Goal: Task Accomplishment & Management: Manage account settings

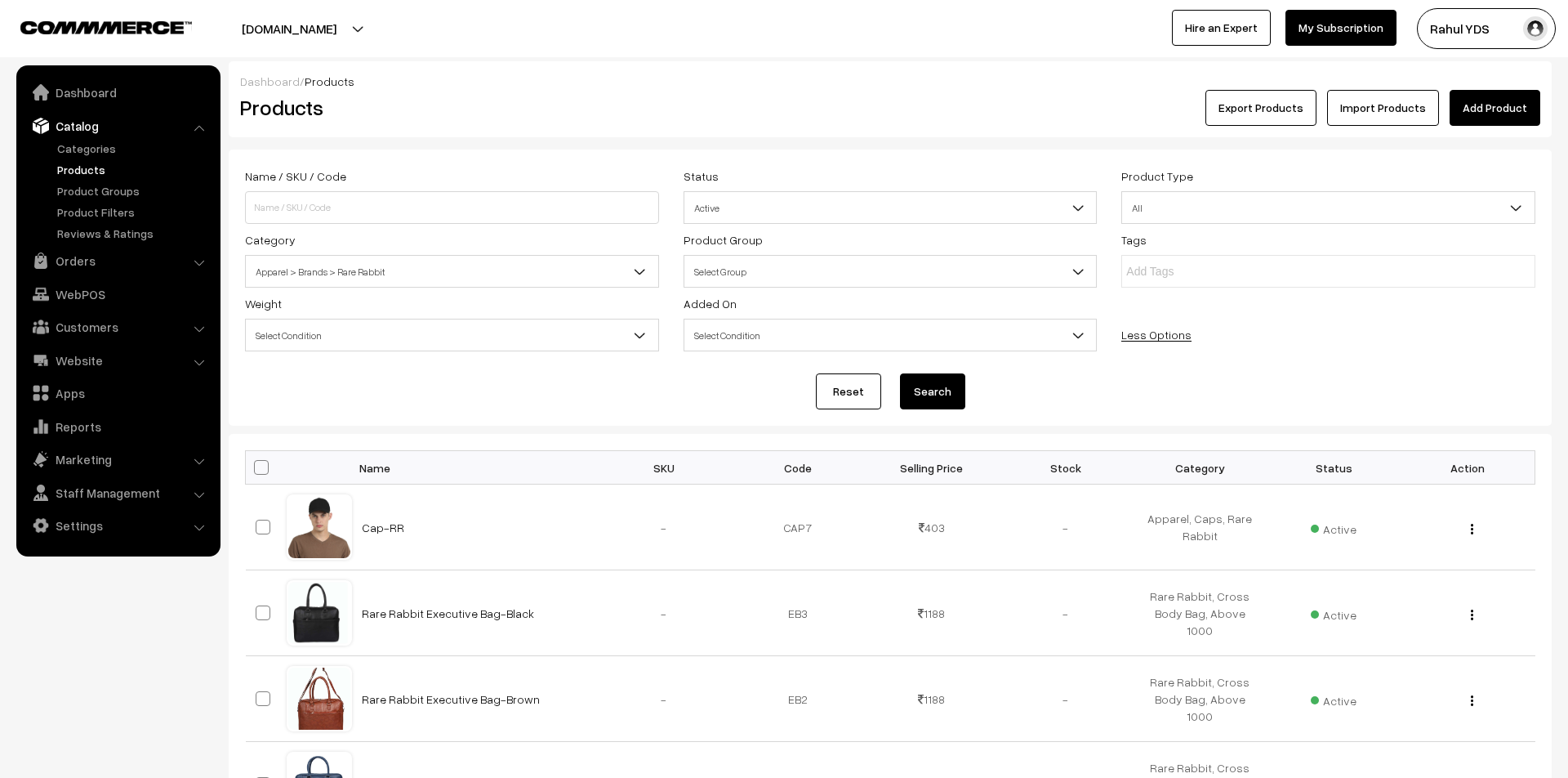
click at [388, 272] on span "Apparel > Brands > Rare Rabbit" at bounding box center [452, 271] width 413 height 28
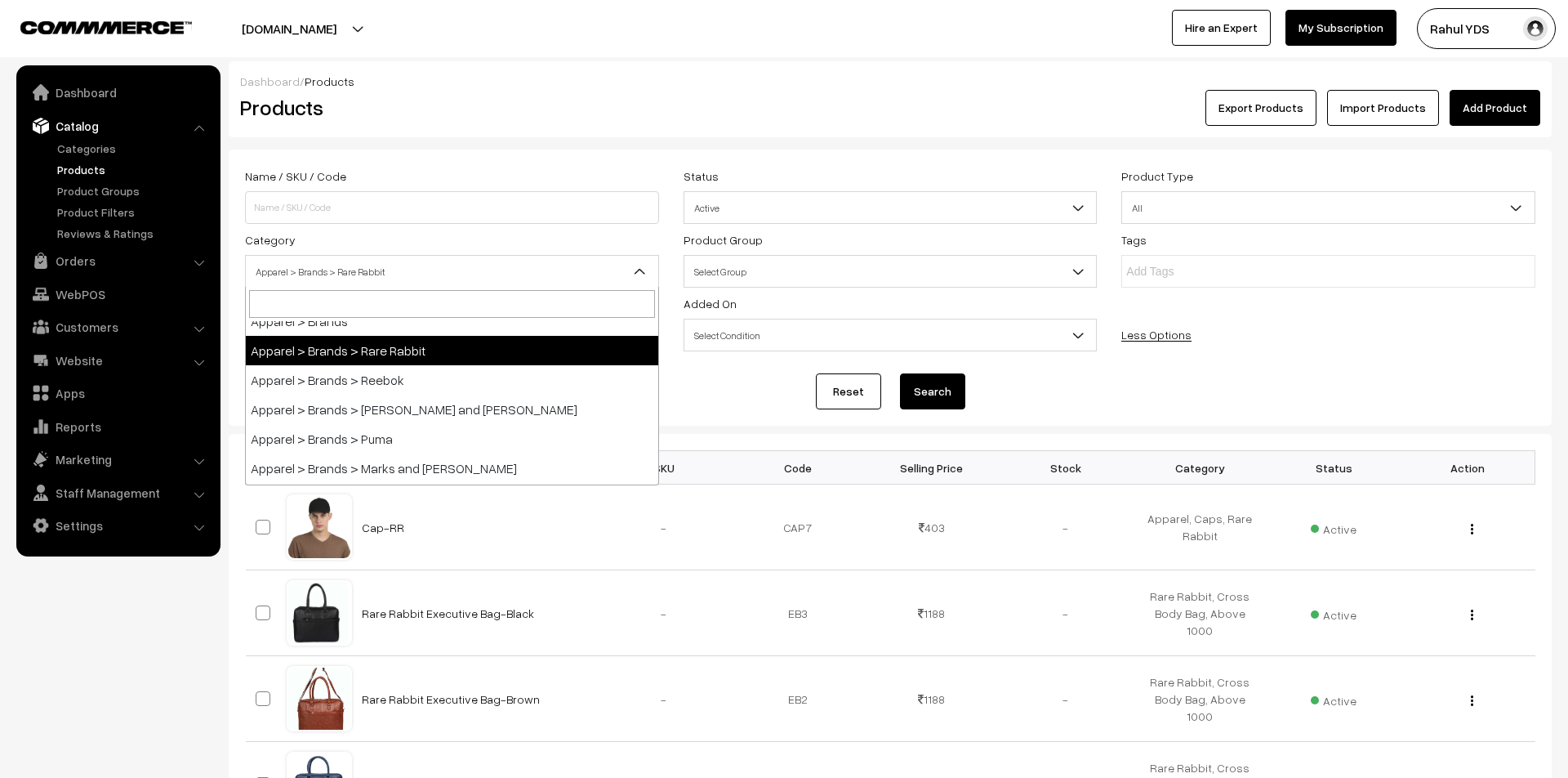
scroll to position [489, 0]
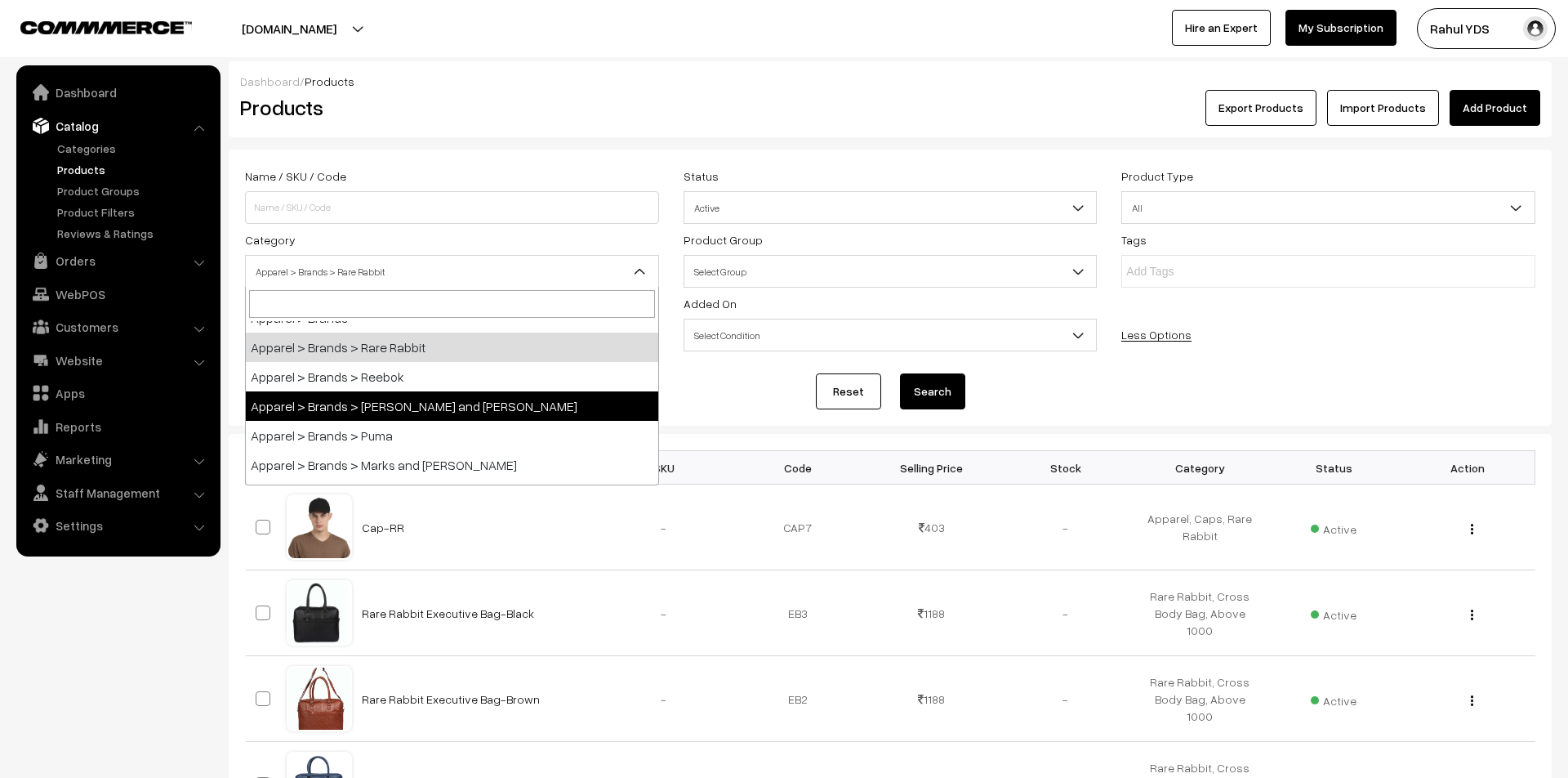
select select "77"
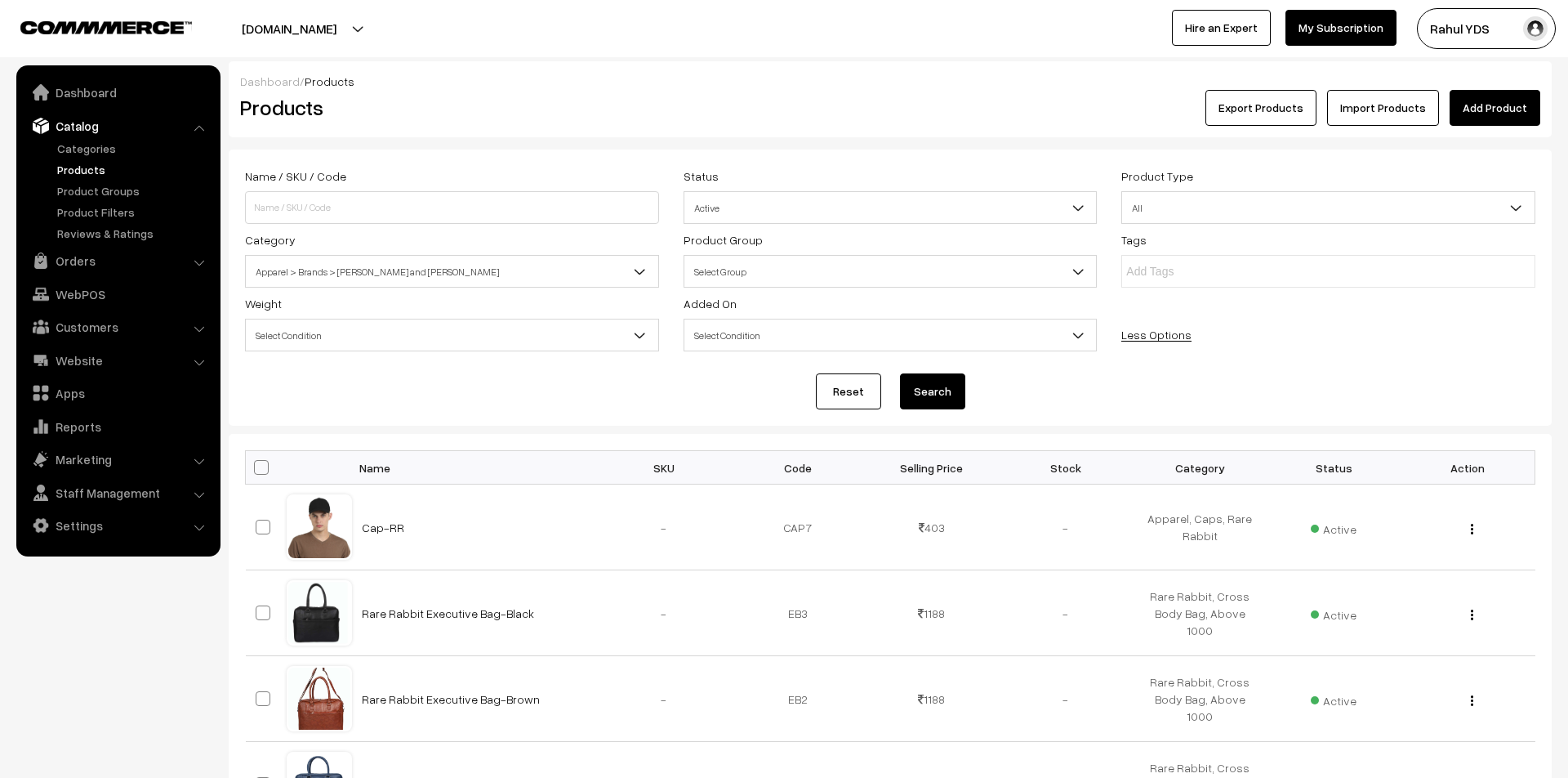
click at [944, 399] on button "Search" at bounding box center [933, 391] width 66 height 36
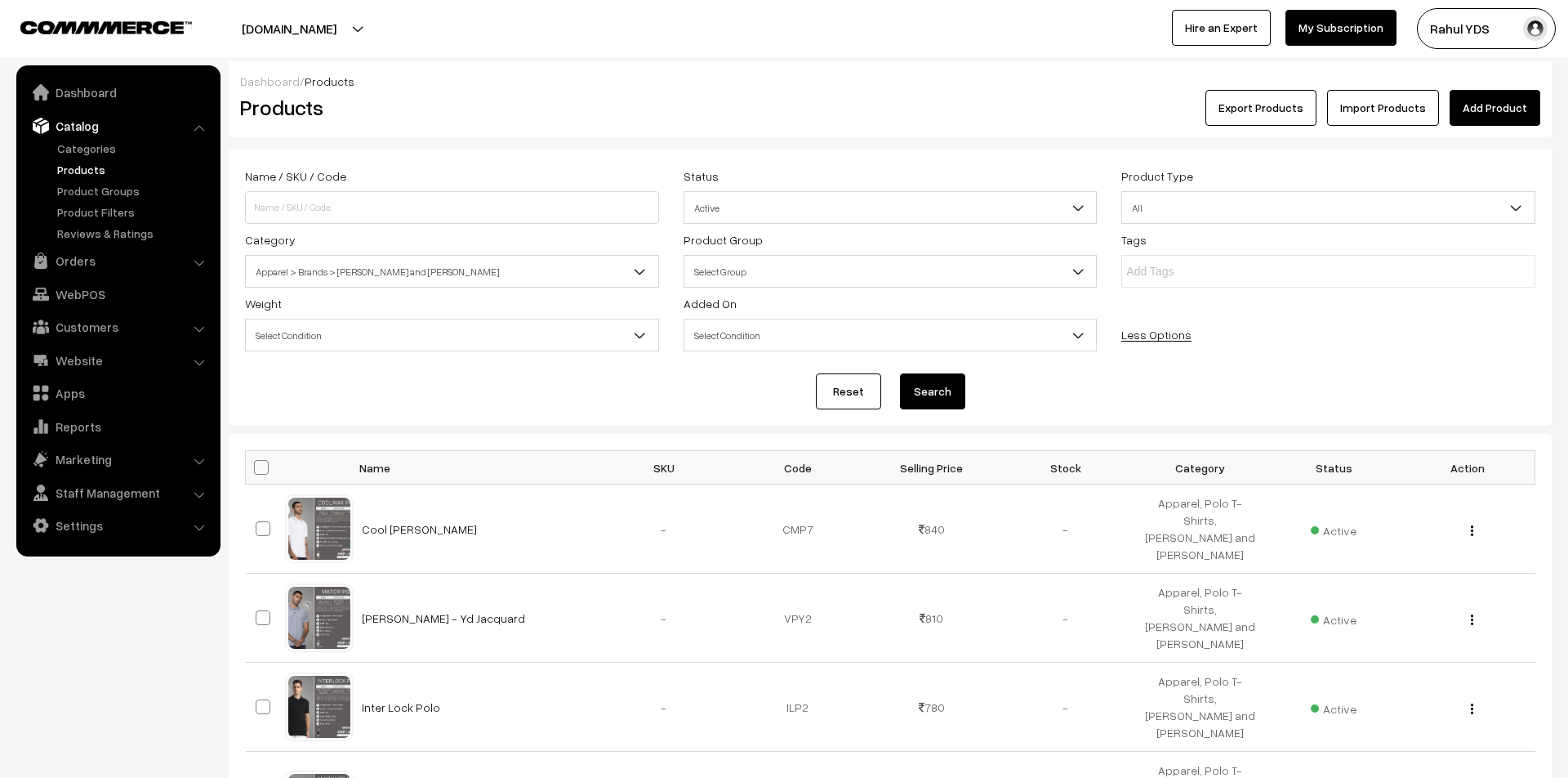
scroll to position [773, 0]
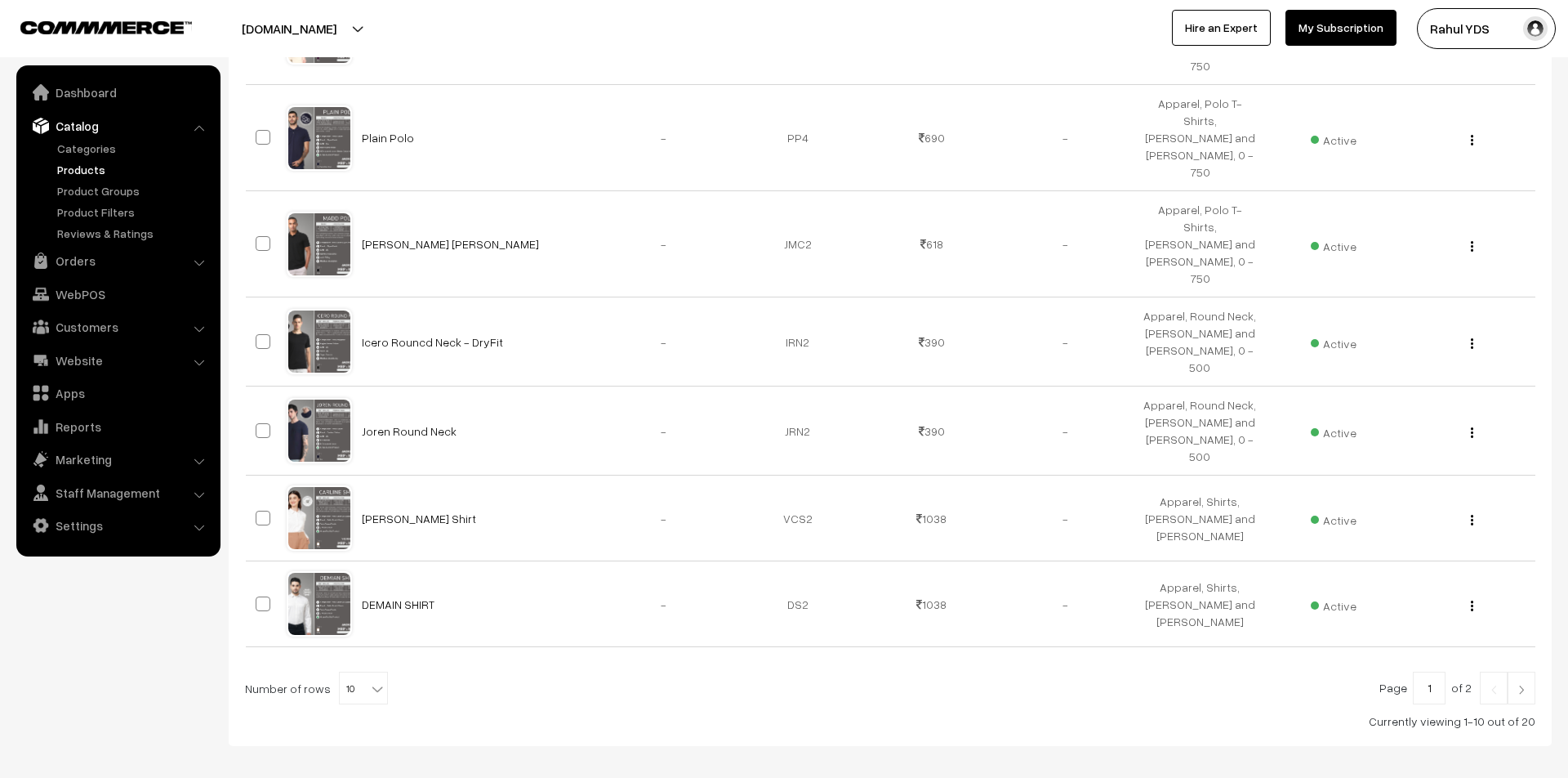
click at [374, 681] on b at bounding box center [377, 689] width 17 height 17
select select "100"
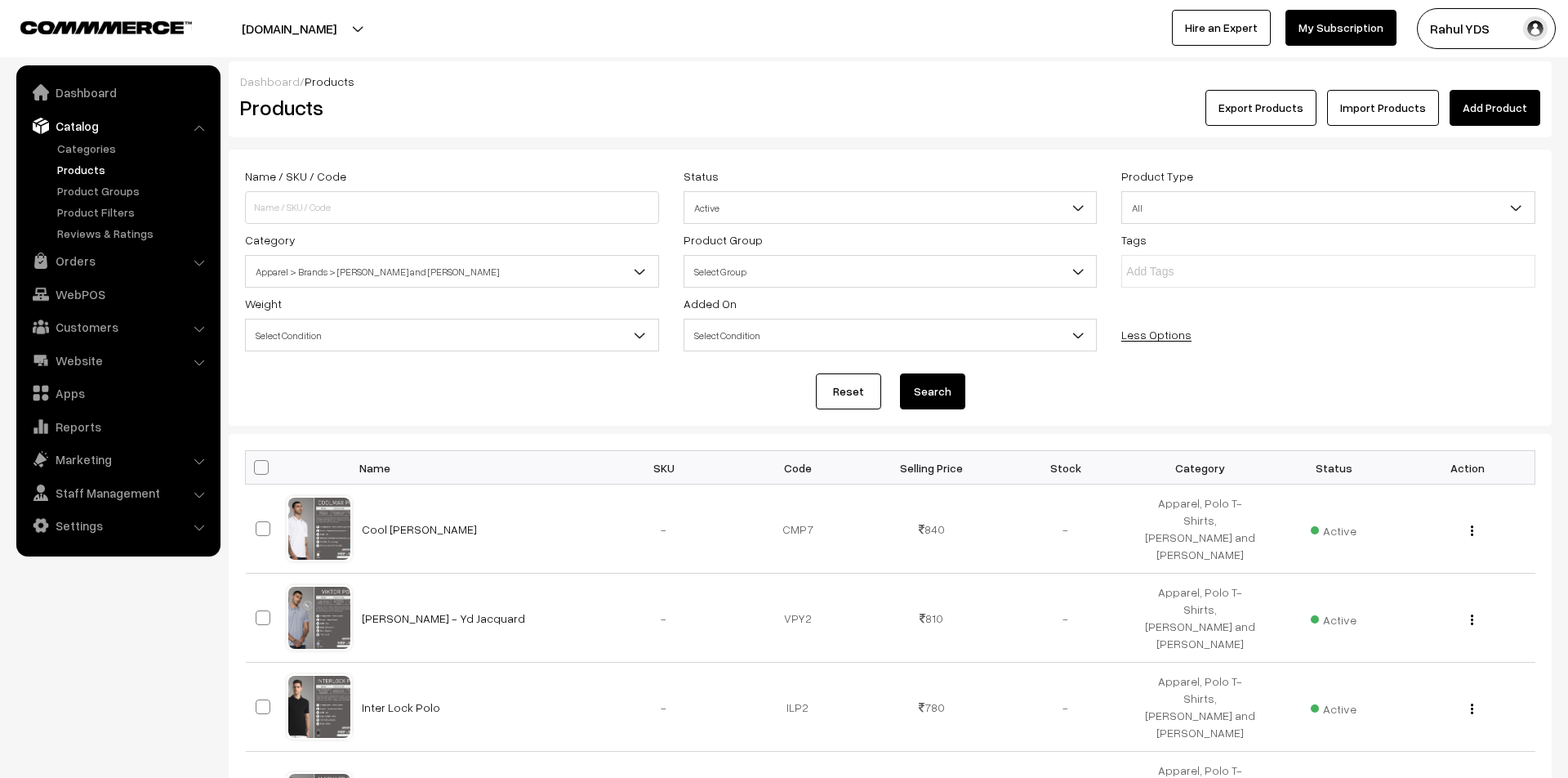
click at [261, 473] on span at bounding box center [261, 467] width 15 height 15
click at [257, 472] on input "checkbox" at bounding box center [251, 467] width 11 height 11
checkbox input "true"
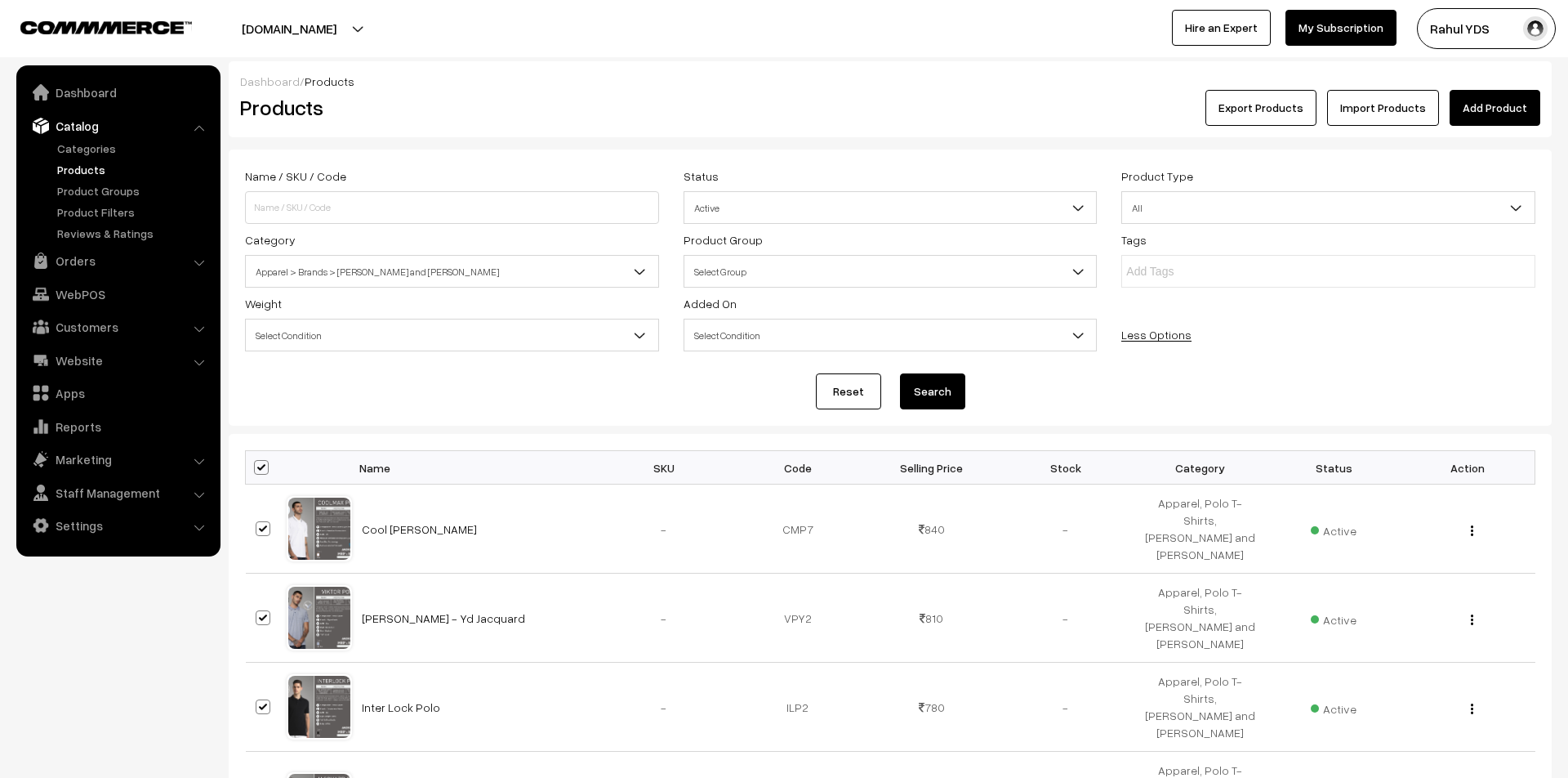
checkbox input "true"
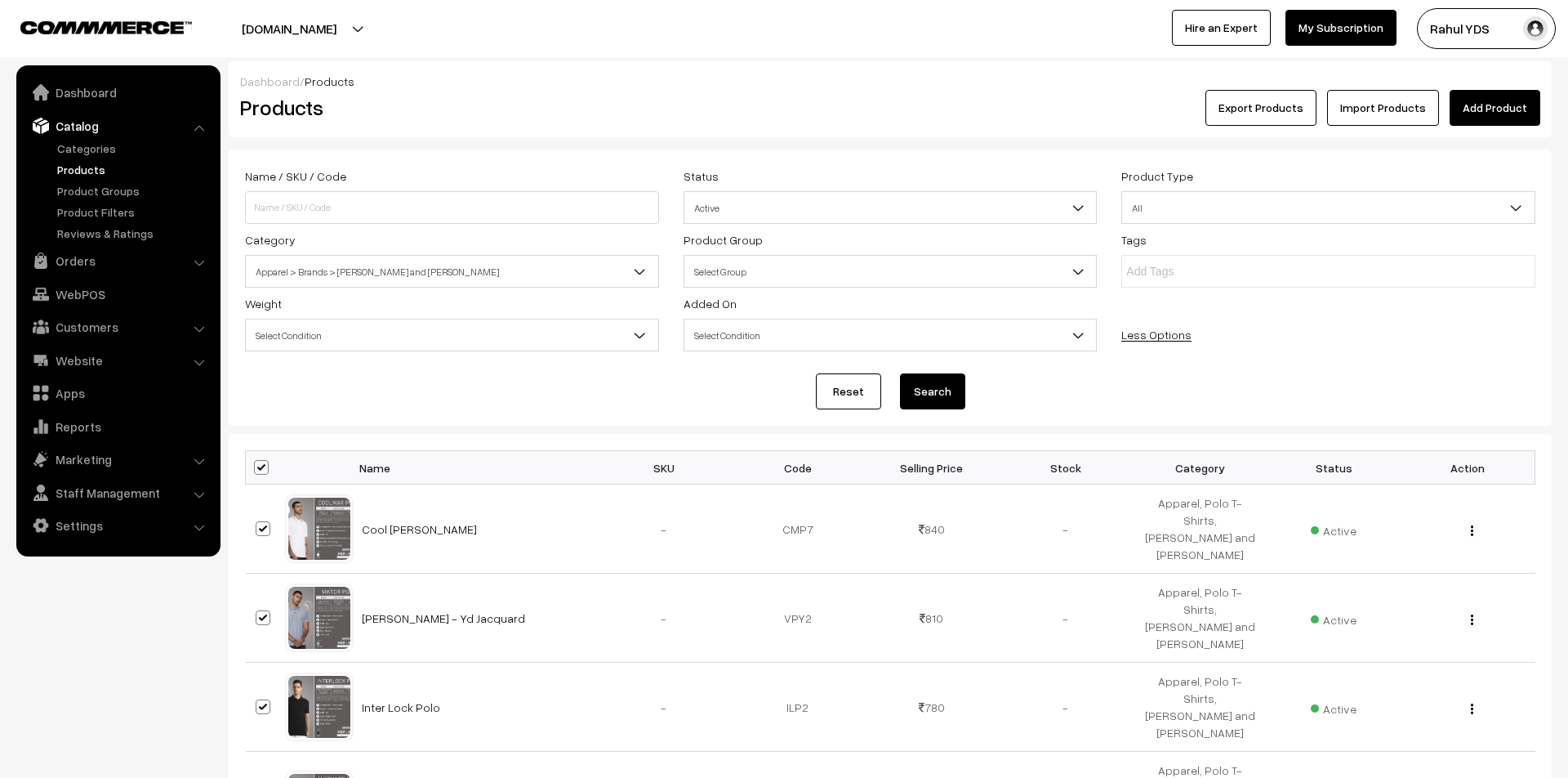
checkbox input "true"
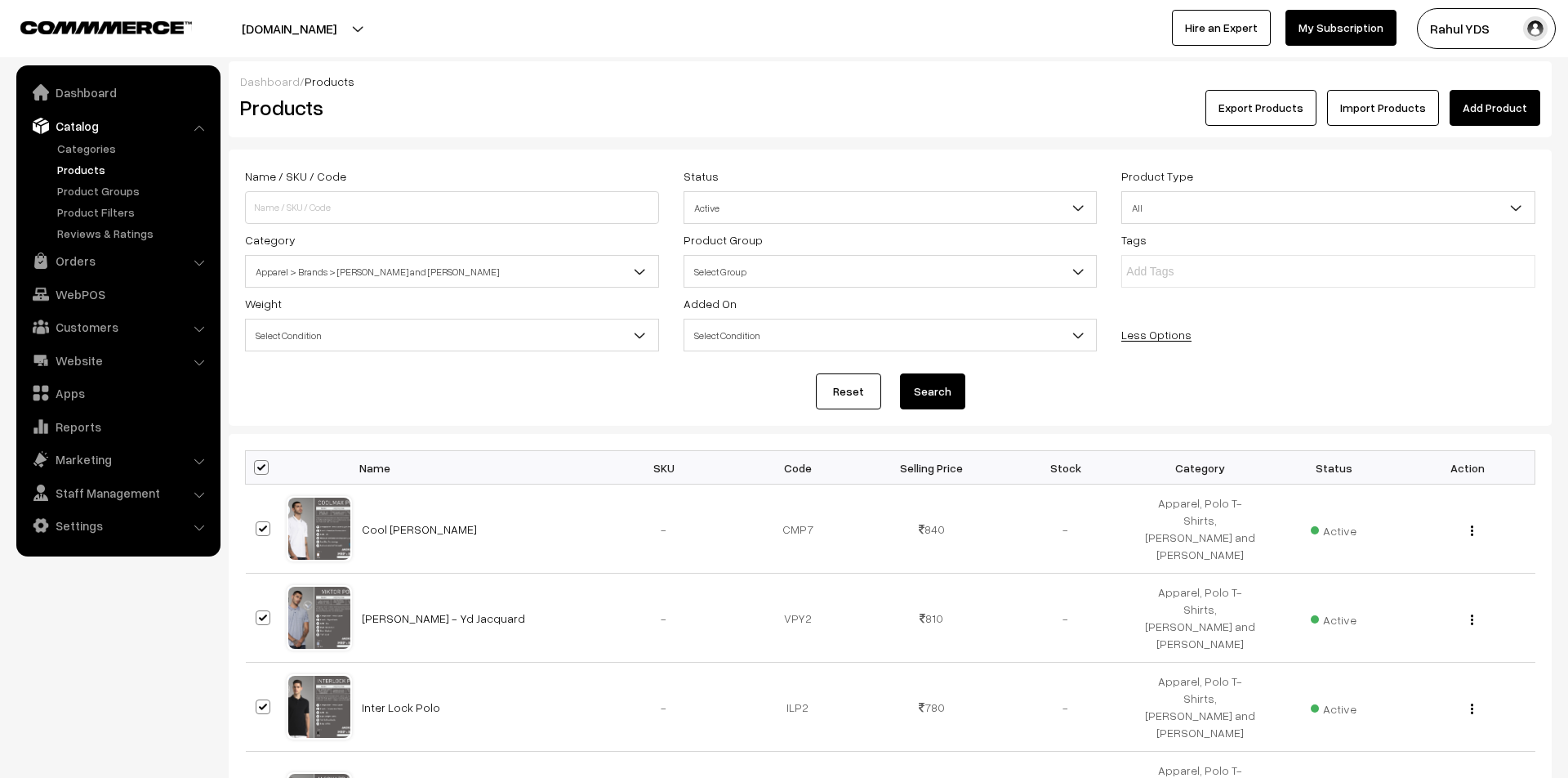
checkbox input "true"
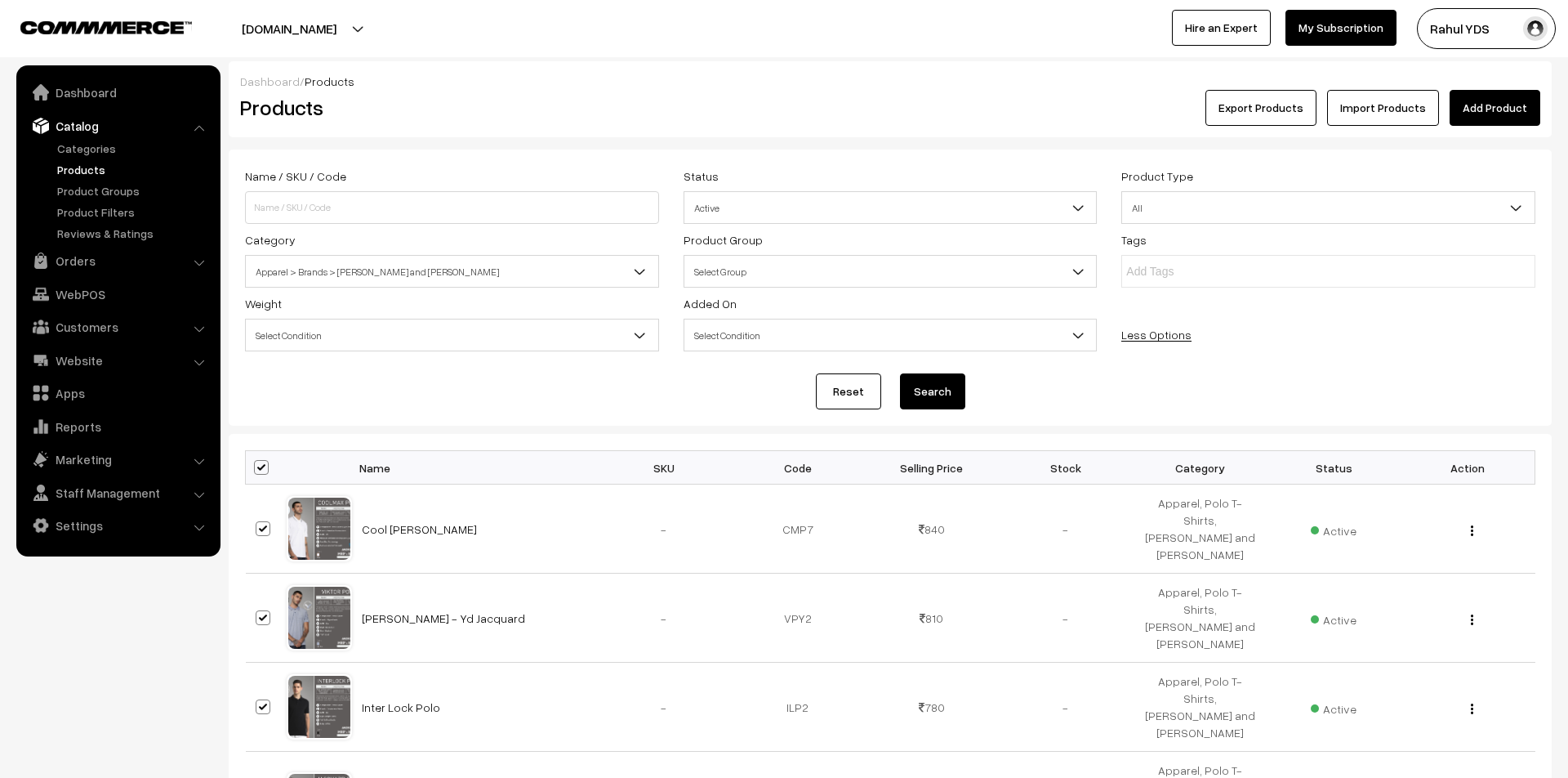
checkbox input "true"
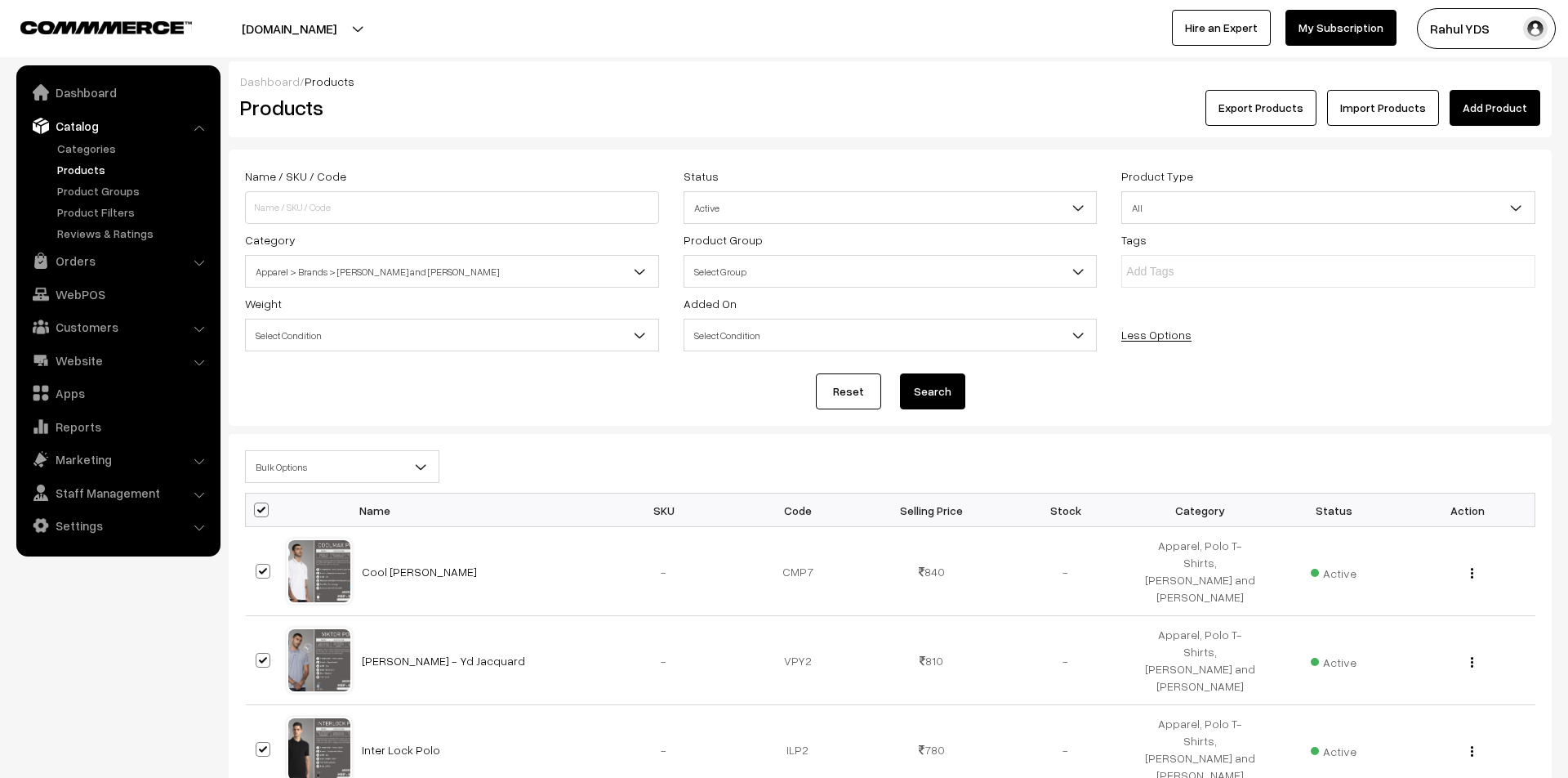
click at [303, 472] on span "Bulk Options" at bounding box center [342, 466] width 193 height 28
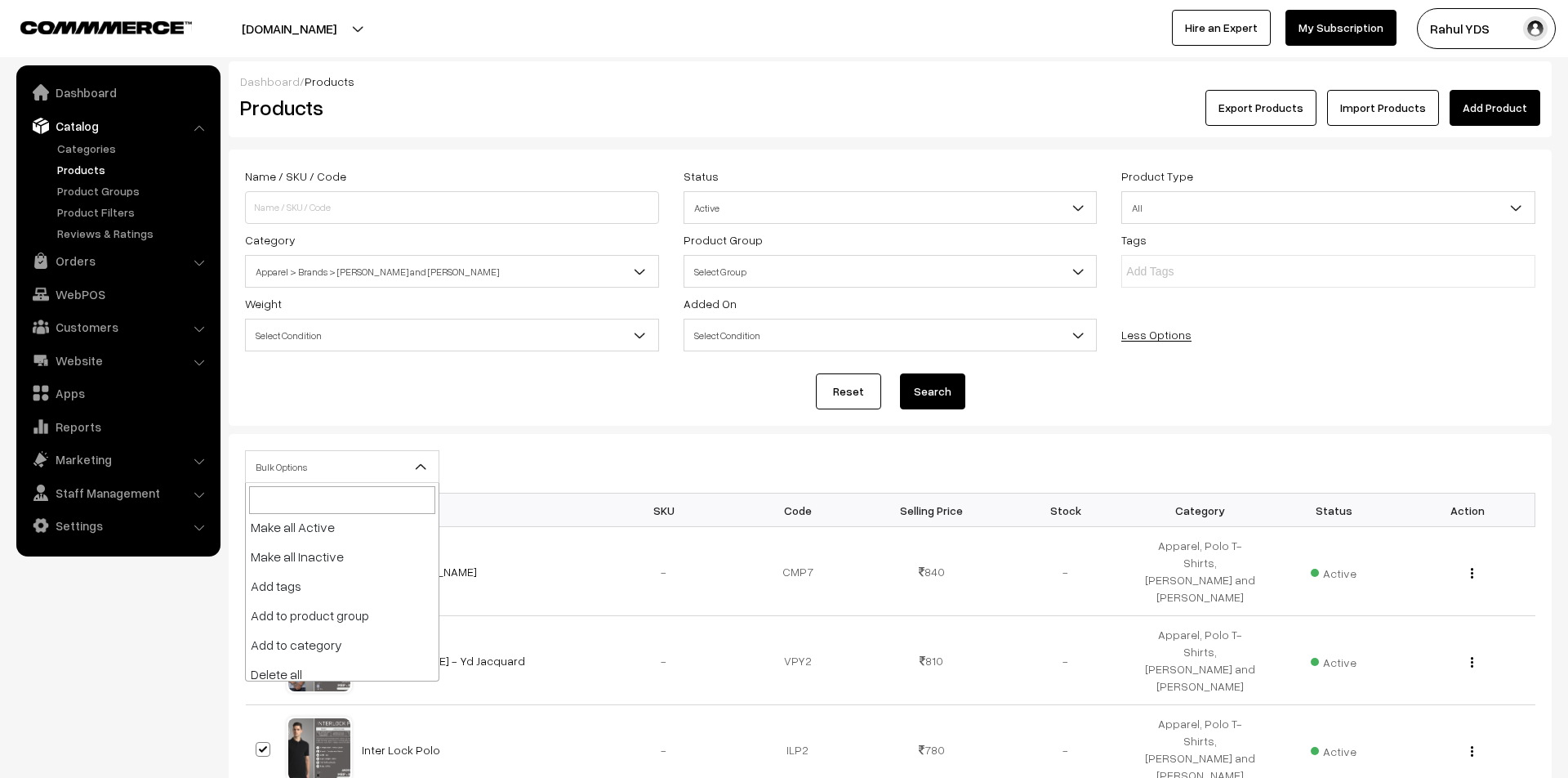
scroll to position [101, 0]
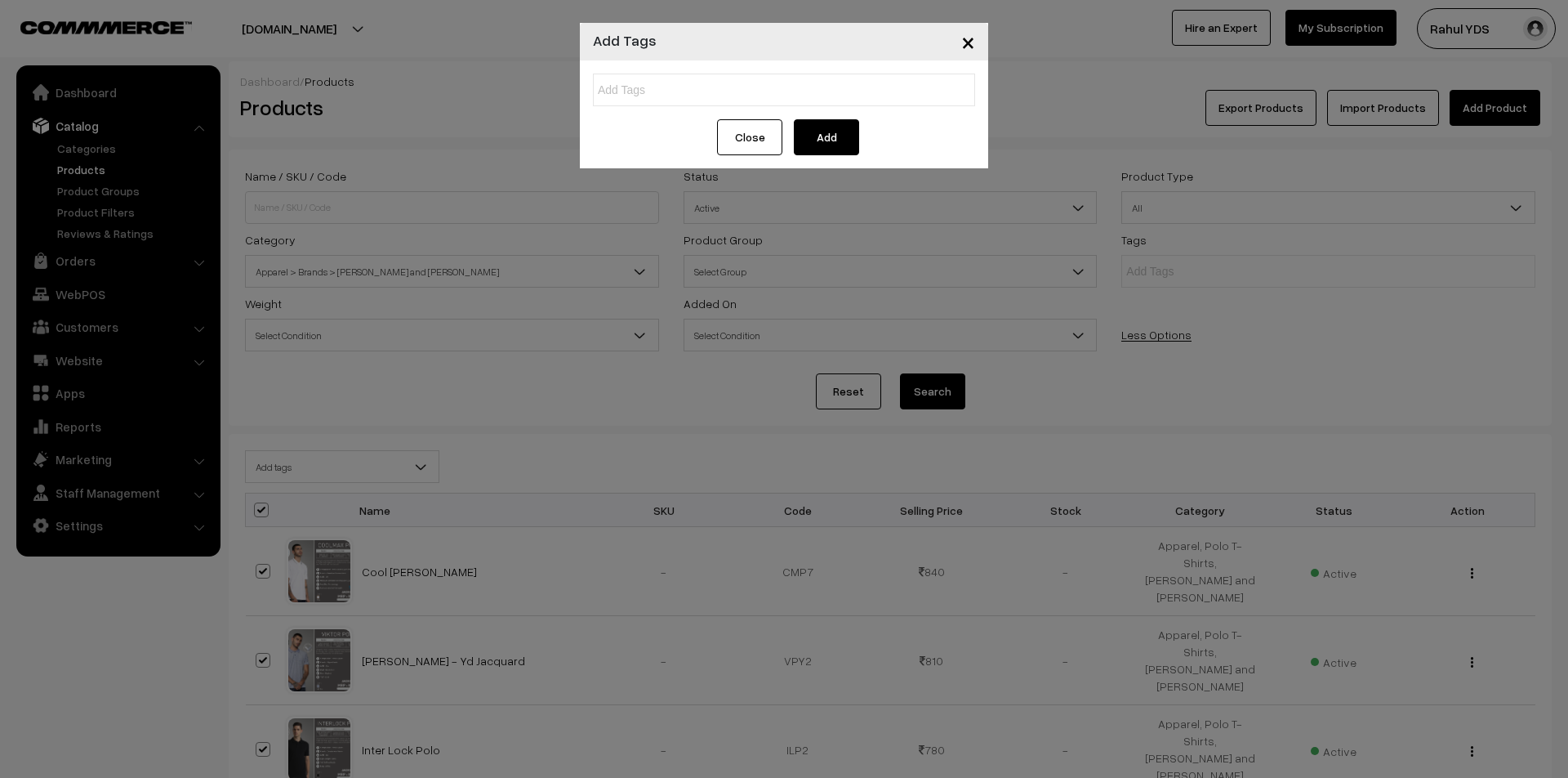
click at [750, 100] on ul at bounding box center [784, 89] width 382 height 32
click at [965, 44] on span "×" at bounding box center [968, 41] width 14 height 30
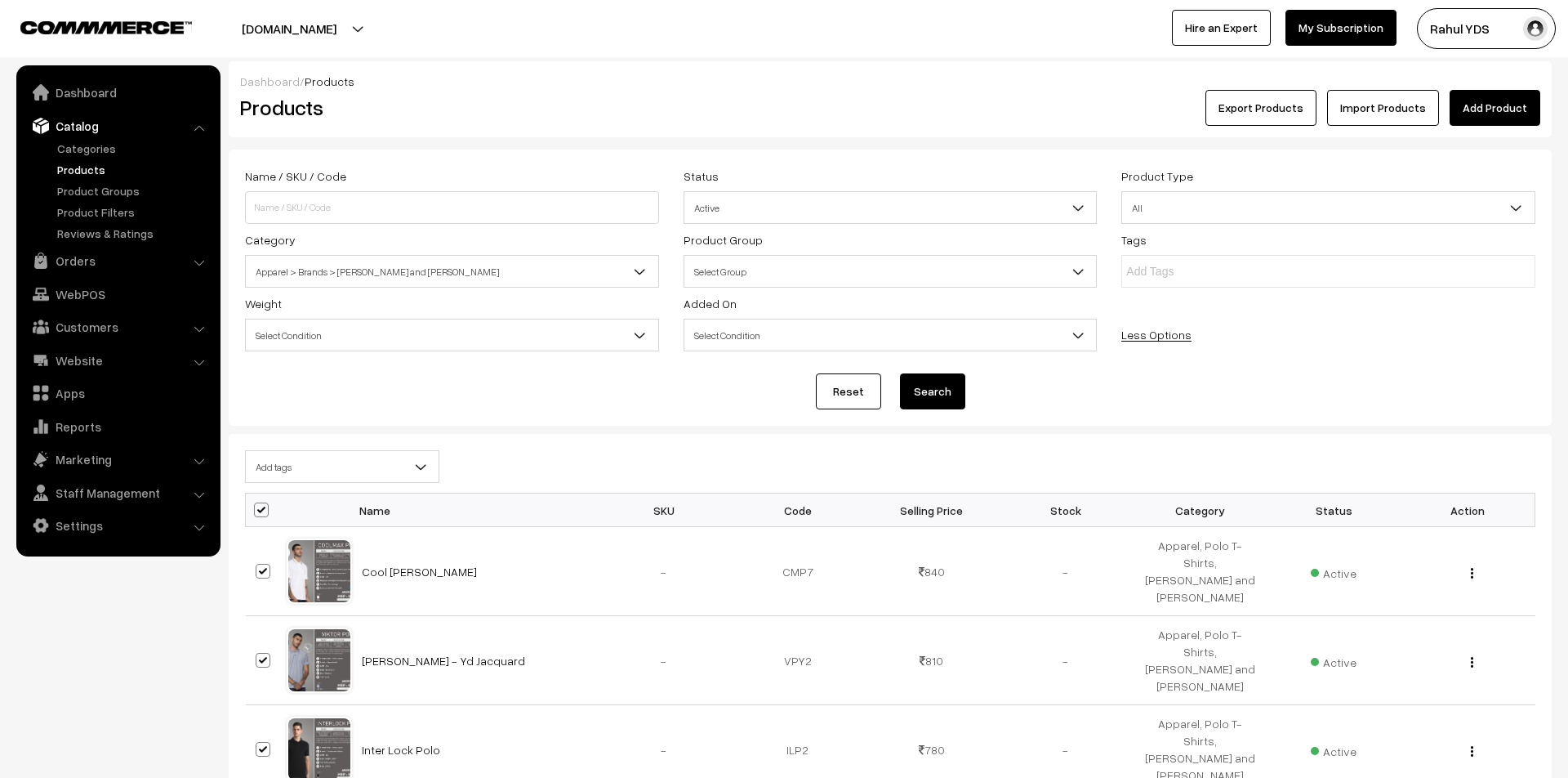
click at [382, 472] on span "Add tags" at bounding box center [342, 466] width 193 height 28
click at [348, 483] on div "Bulk Options Edit Products Update Inventory Make all Active Make all Inactive A…" at bounding box center [889, 471] width 1315 height 42
click at [344, 472] on span "Bulk Options" at bounding box center [342, 466] width 193 height 28
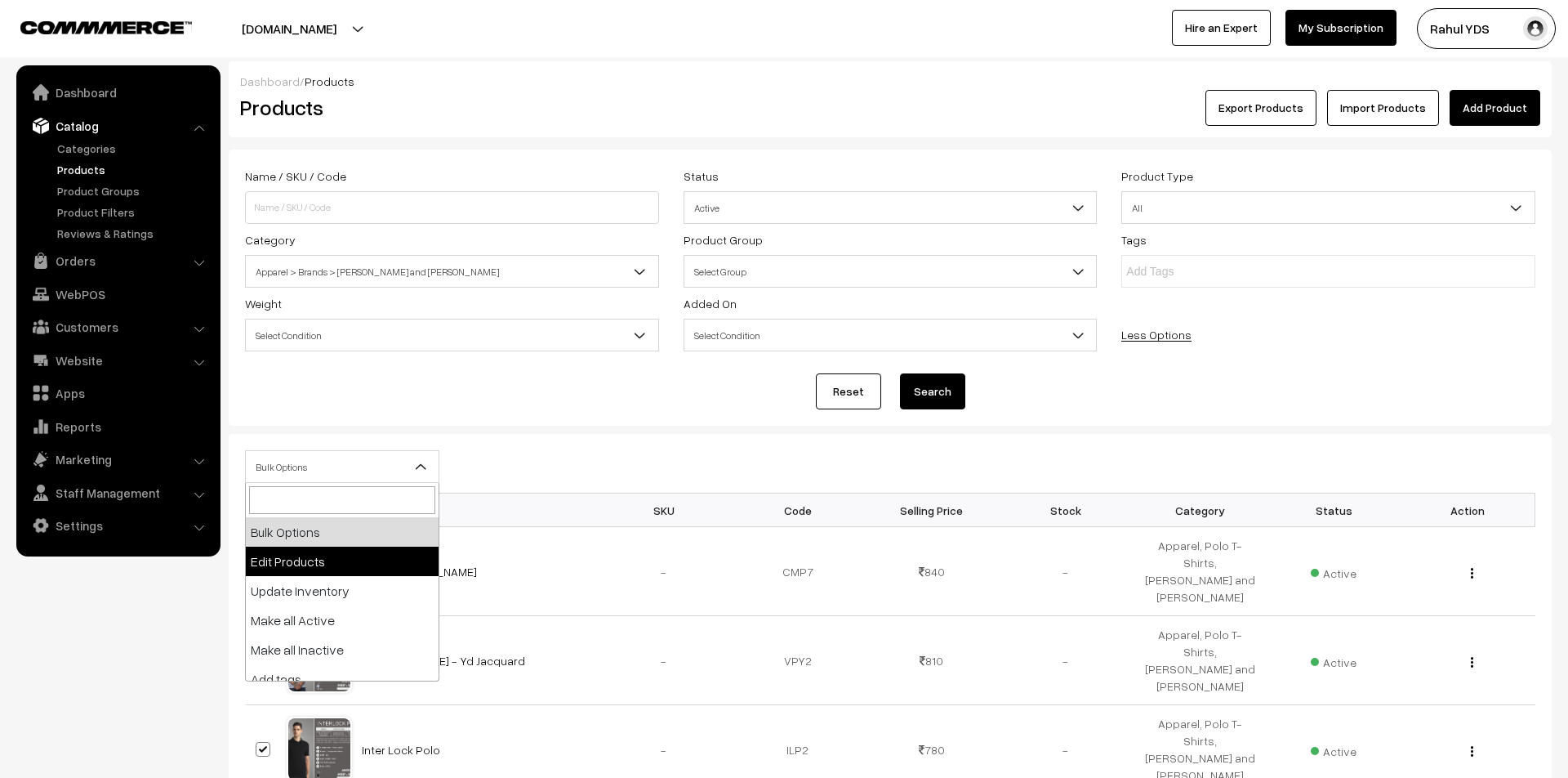
select select "editProduct"
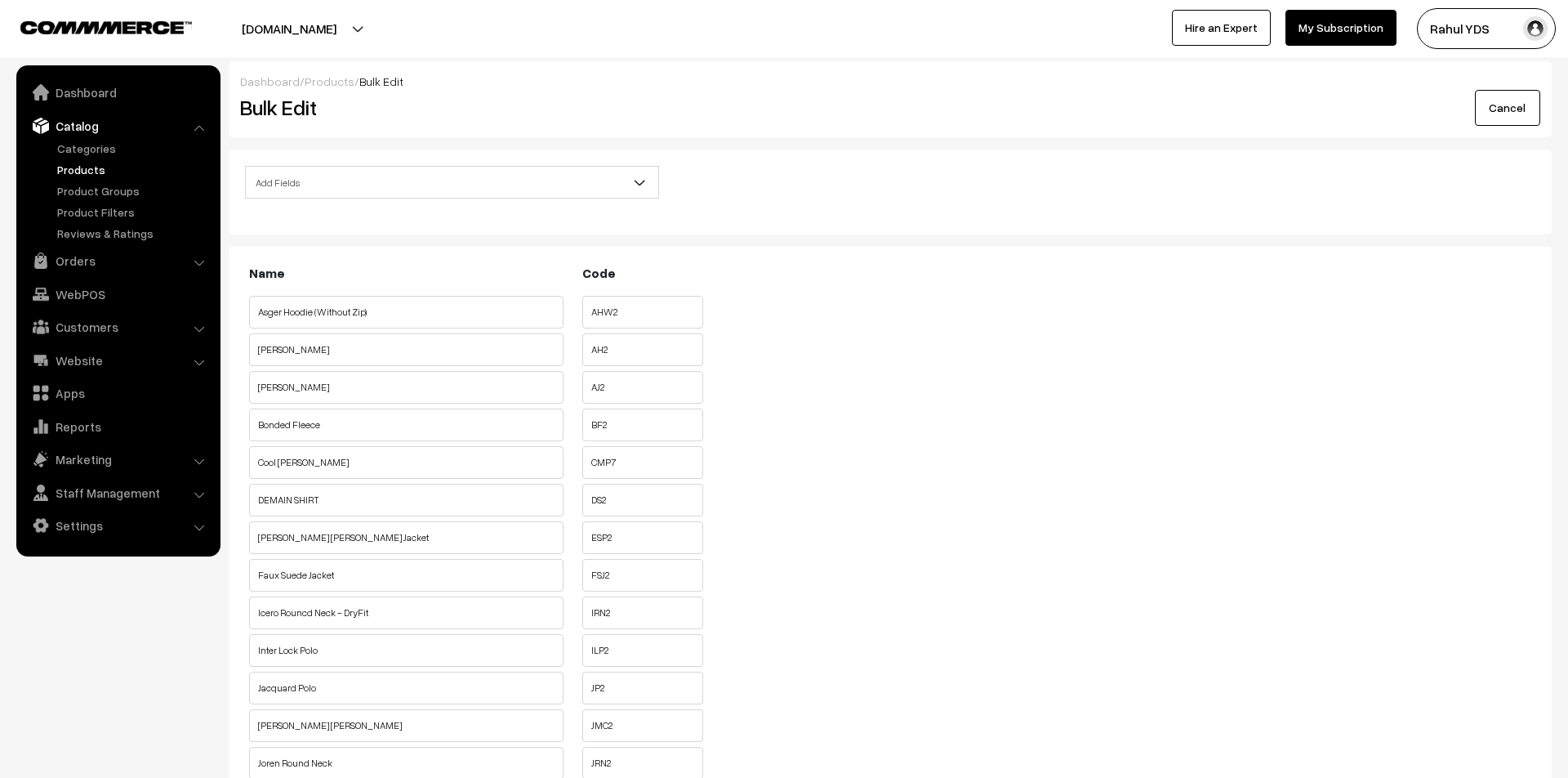
click at [477, 179] on span "Add Fields" at bounding box center [452, 182] width 413 height 28
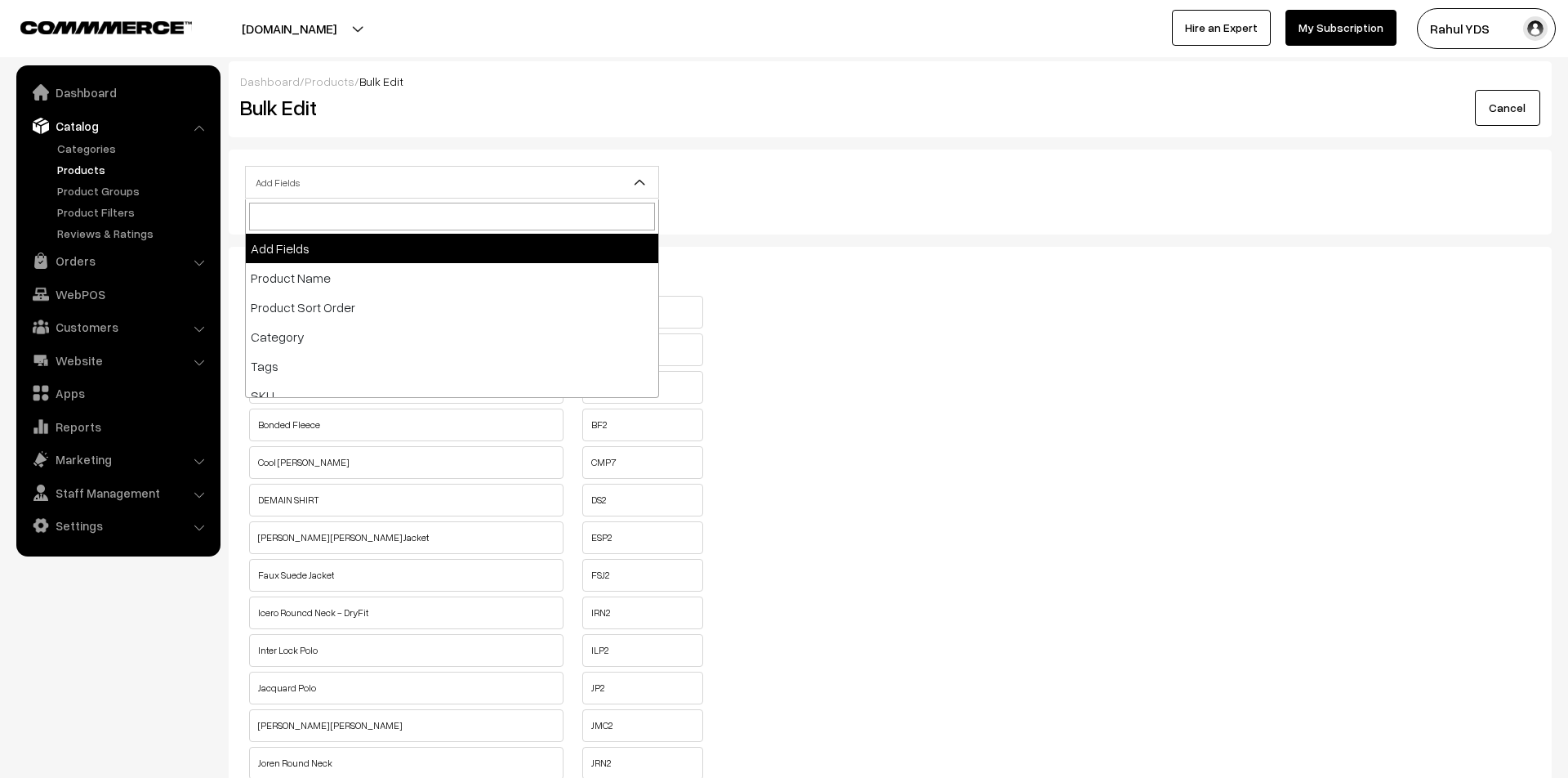
scroll to position [1, 0]
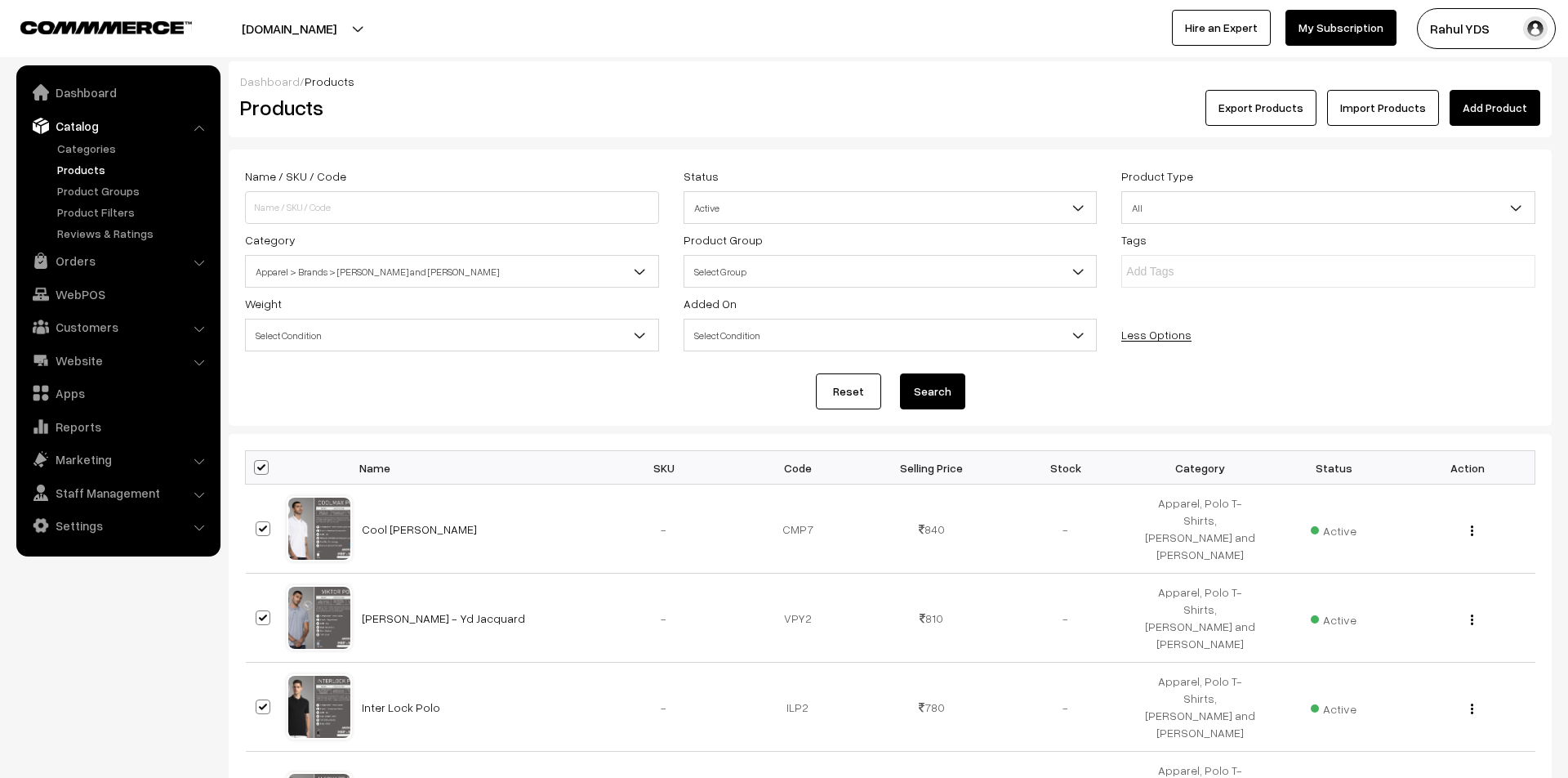
click at [409, 404] on div "Reset Search" at bounding box center [890, 391] width 1290 height 36
click at [399, 528] on link "Cool [PERSON_NAME]" at bounding box center [419, 529] width 115 height 14
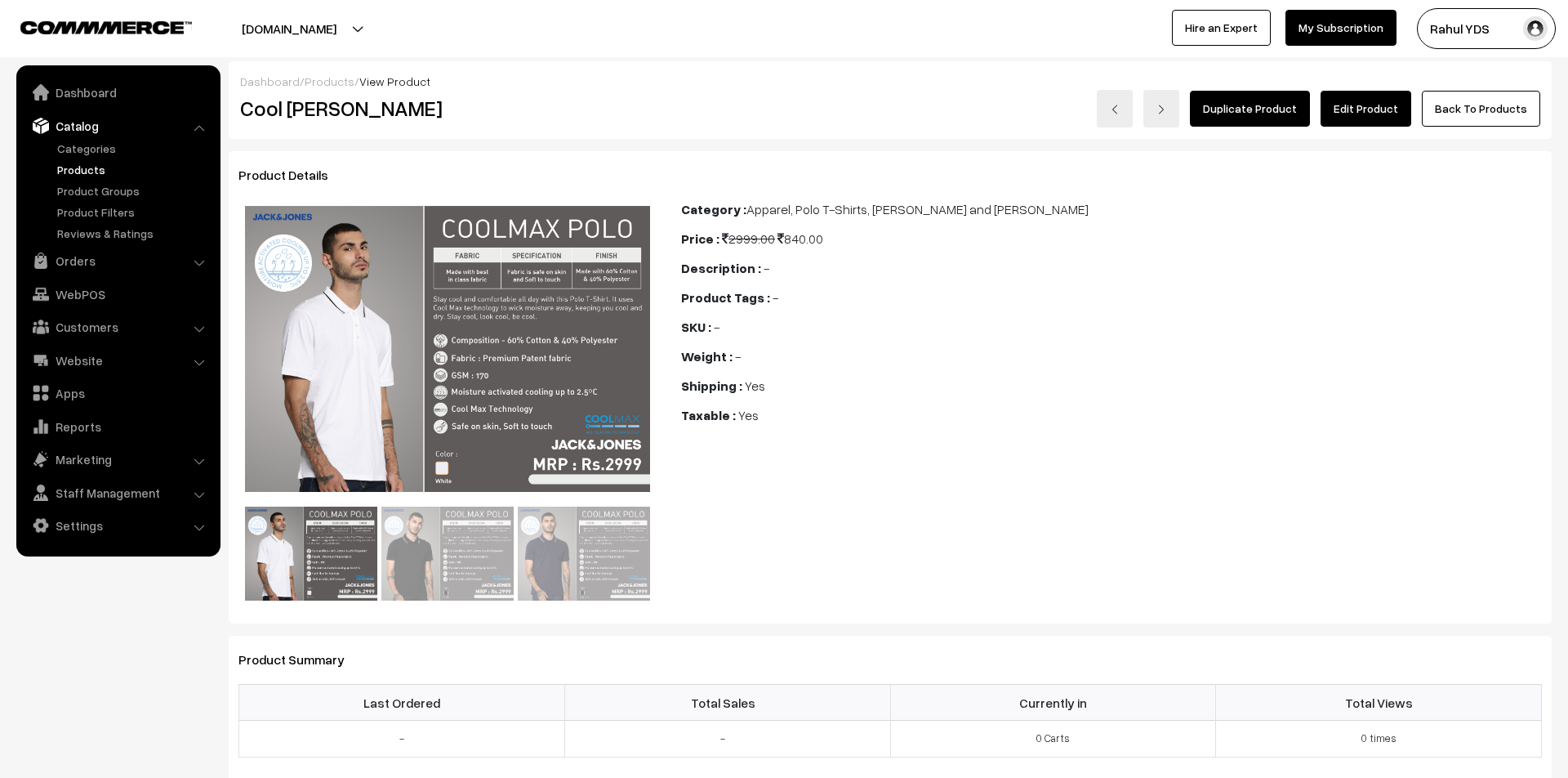
click at [1371, 108] on link "Edit Product" at bounding box center [1366, 108] width 90 height 36
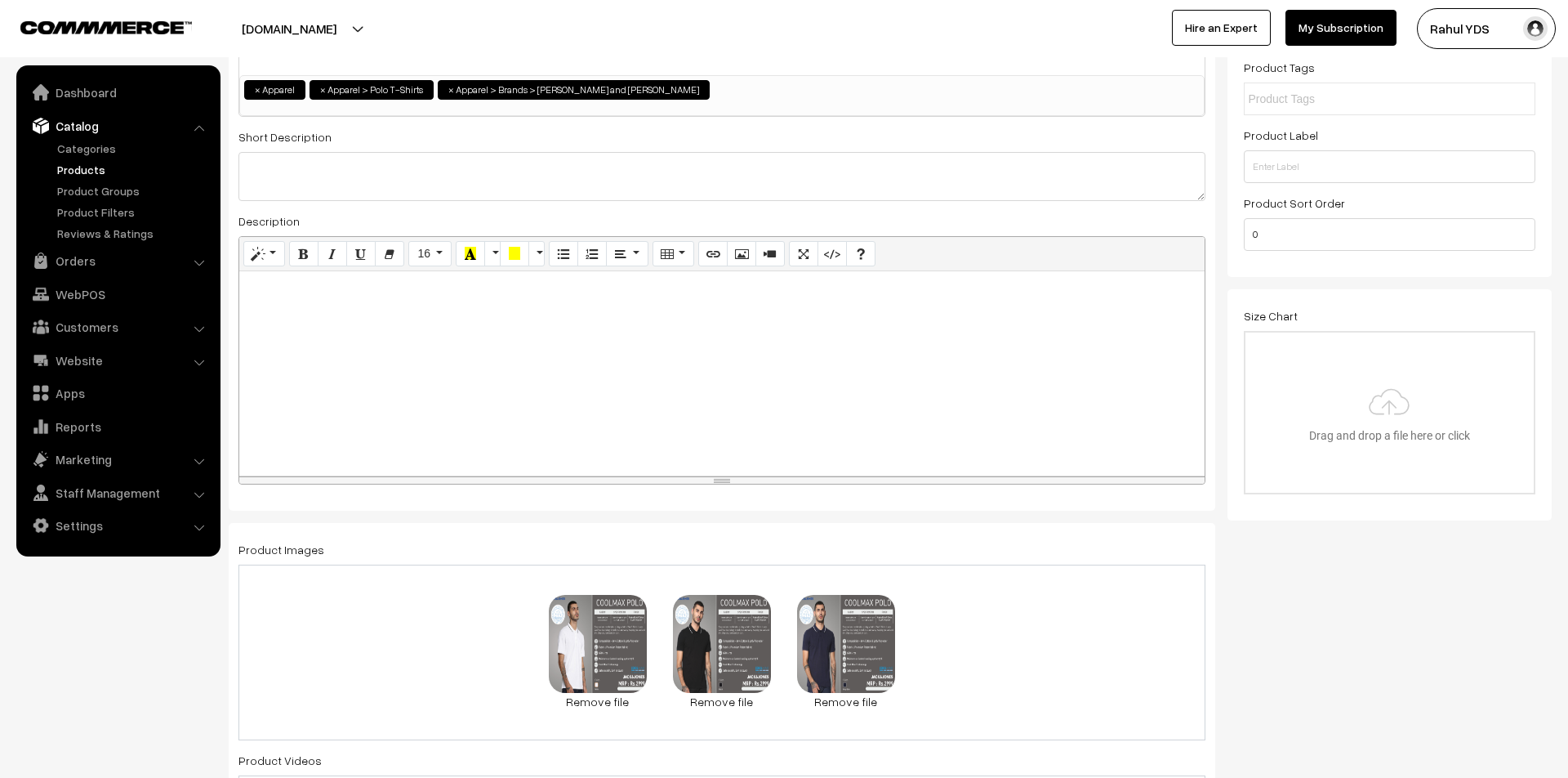
scroll to position [306, 0]
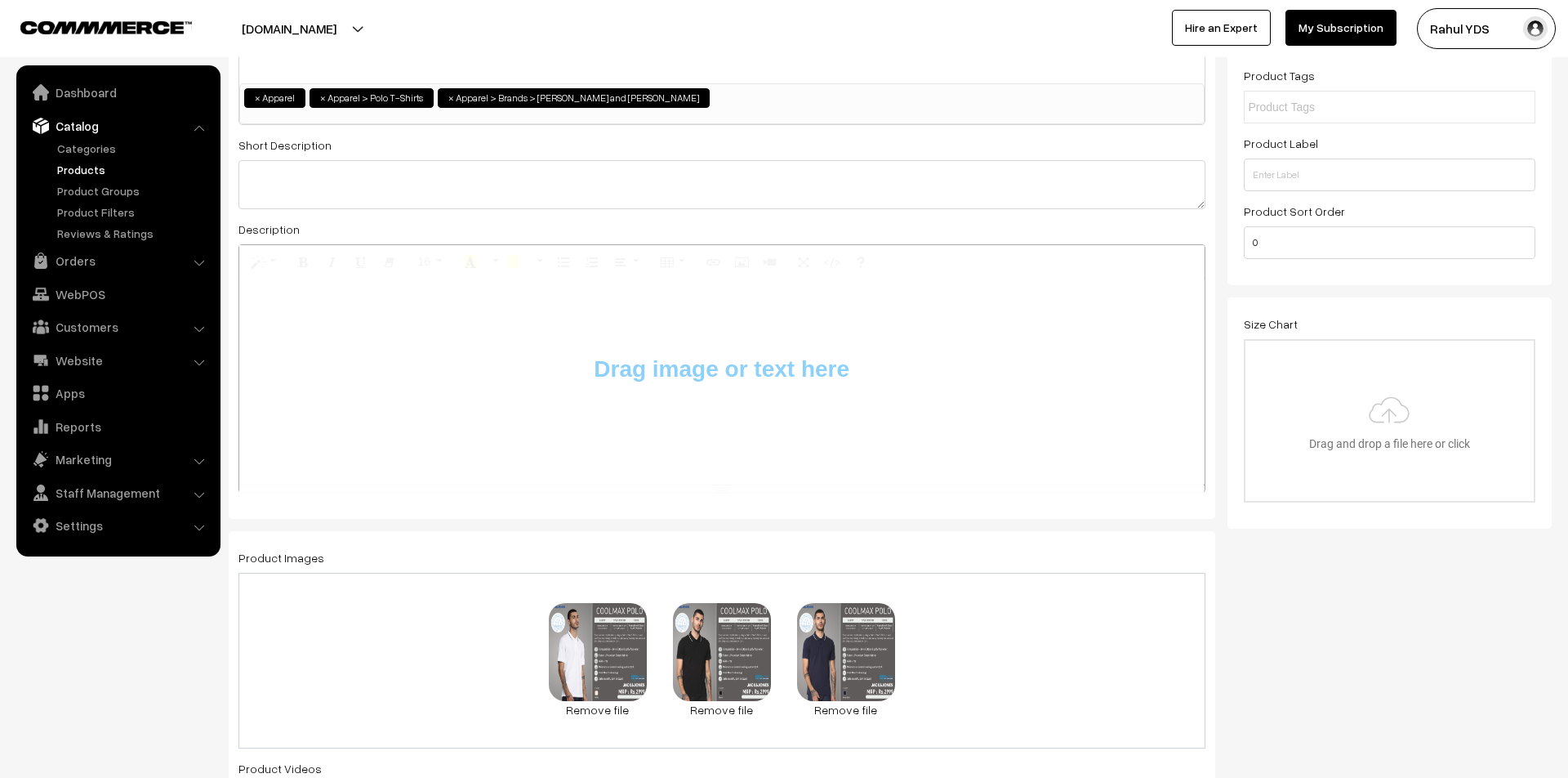
type input "C:\fakepath\imgi_127_JJPRINTERLOCKPOLOSS_1_-01_68689e7e-384d-4f92-8dbf-0c61a936…"
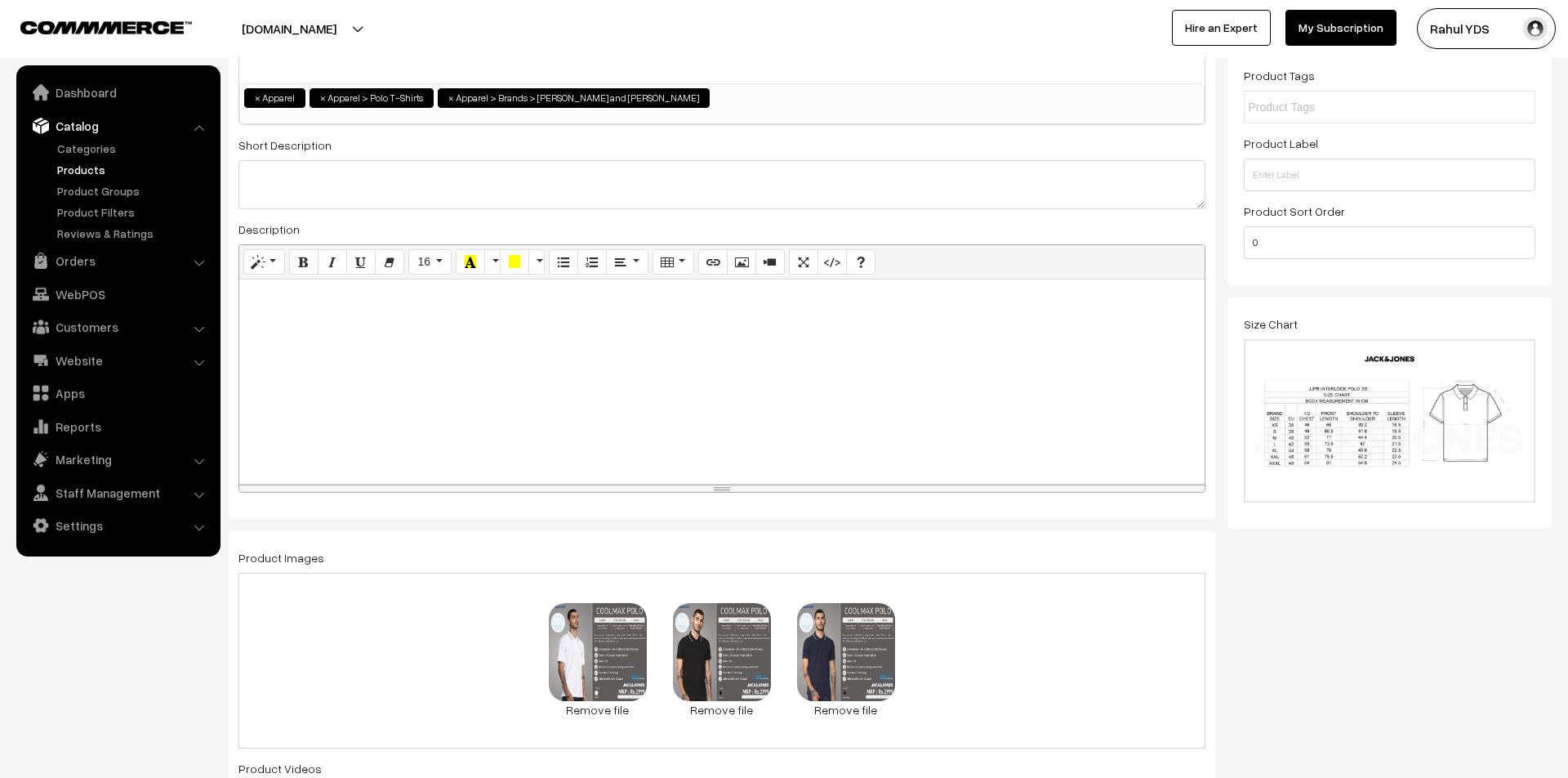
scroll to position [0, 0]
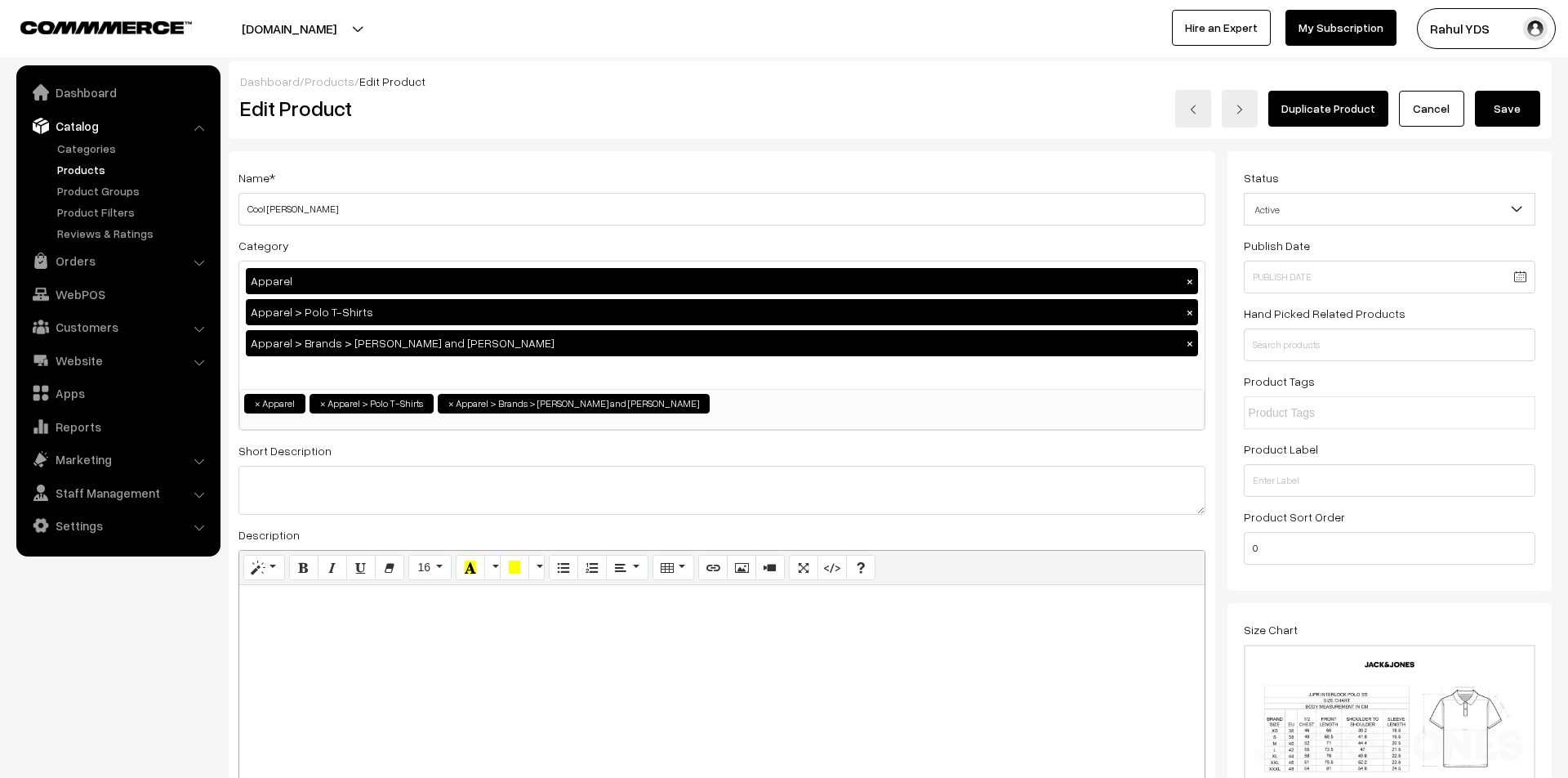
click at [1509, 115] on button "Save" at bounding box center [1507, 108] width 66 height 36
